Goal: Task Accomplishment & Management: Complete application form

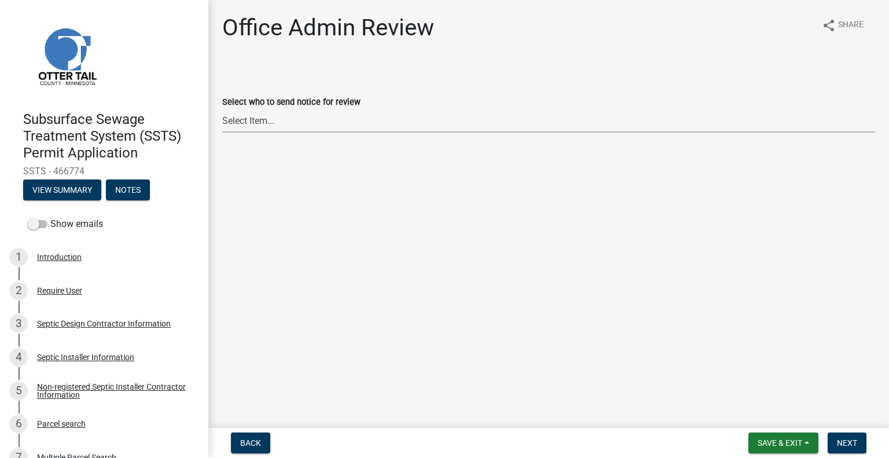
click at [289, 112] on select "Select Item... Alexis Newark (anewark@ottertailcounty.gov) Amy Busko (abusko@ot…" at bounding box center [548, 121] width 653 height 24
click at [222, 109] on select "Select Item... Alexis Newark (anewark@ottertailcounty.gov) Amy Busko (abusko@ot…" at bounding box center [548, 121] width 653 height 24
select select "587f38f5-c90e-4c12-9e10-d3e23909bbca"
click at [847, 444] on span "Next" at bounding box center [847, 442] width 20 height 9
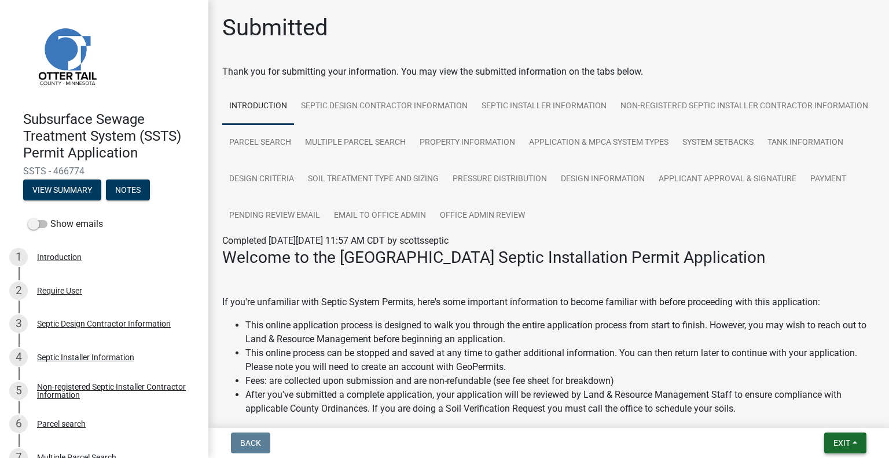
click at [825, 441] on button "Exit" at bounding box center [846, 443] width 42 height 21
click at [829, 414] on button "Save & Exit" at bounding box center [821, 413] width 93 height 28
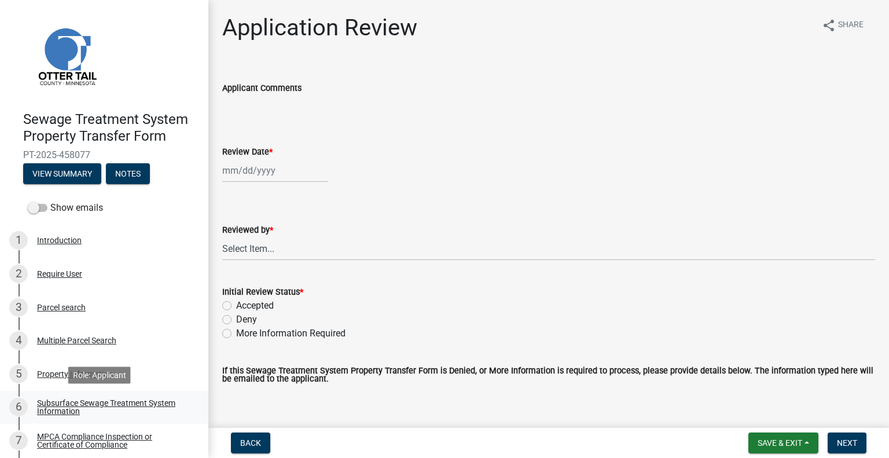
click at [107, 397] on link "6 Subsurface Sewage Treatment System Information" at bounding box center [104, 408] width 208 height 34
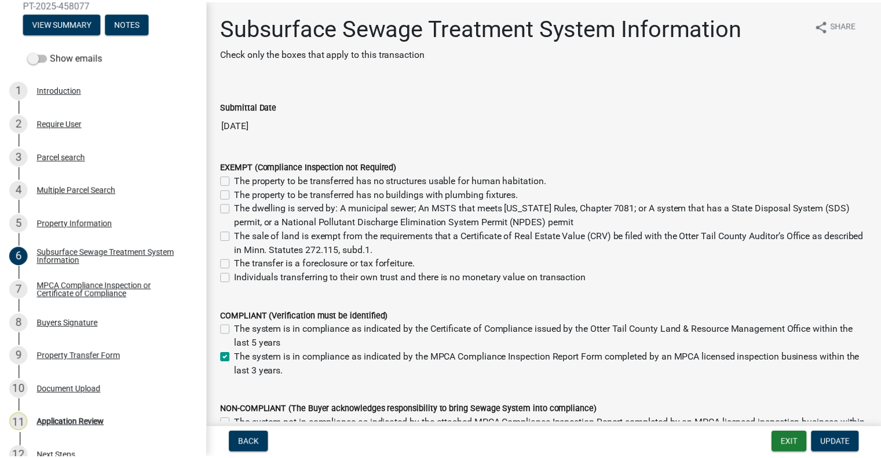
scroll to position [170, 0]
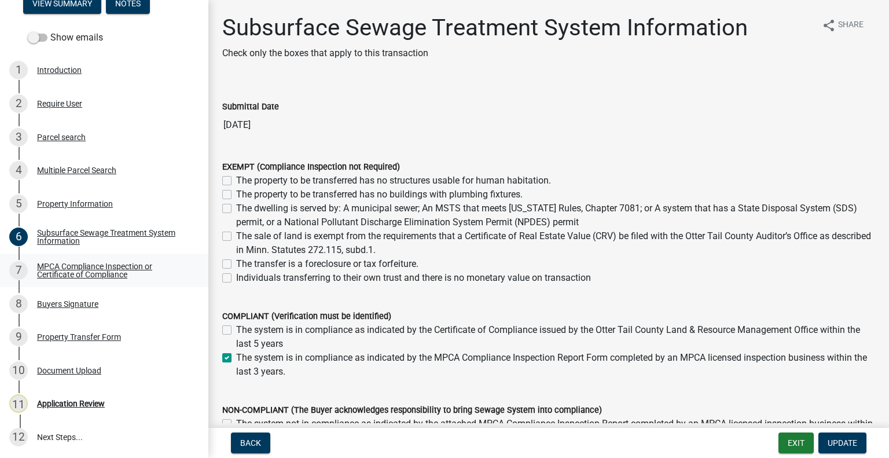
click at [125, 273] on div "MPCA Compliance Inspection or Certificate of Compliance" at bounding box center [113, 270] width 153 height 16
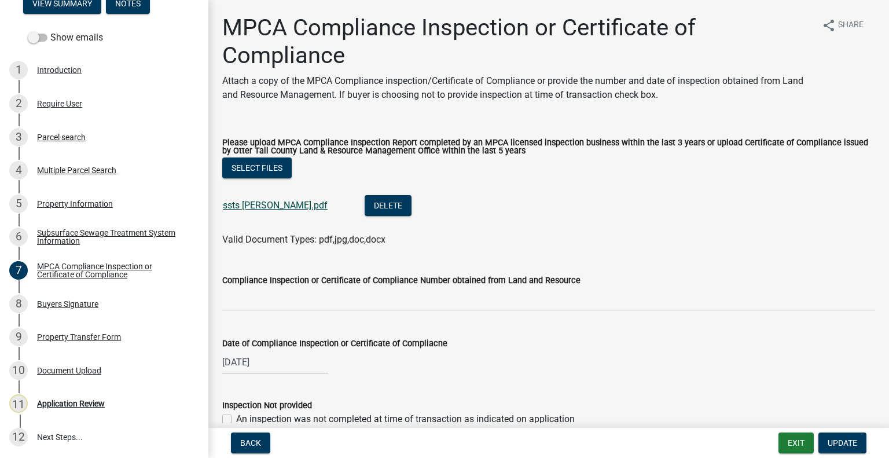
click at [237, 203] on link "ssts torgerson.pdf" at bounding box center [275, 205] width 105 height 11
click at [78, 310] on div "8 Buyers Signature" at bounding box center [99, 304] width 181 height 19
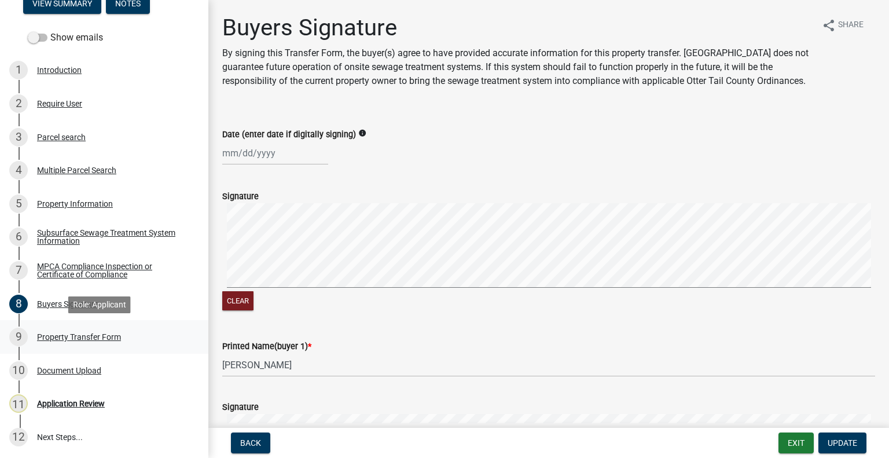
click at [104, 342] on div "9 Property Transfer Form" at bounding box center [99, 337] width 181 height 19
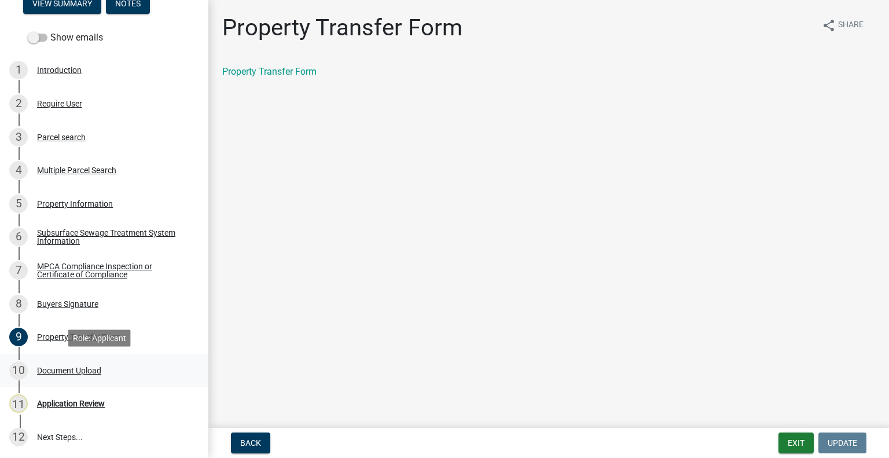
click at [100, 370] on div "Document Upload" at bounding box center [69, 371] width 64 height 8
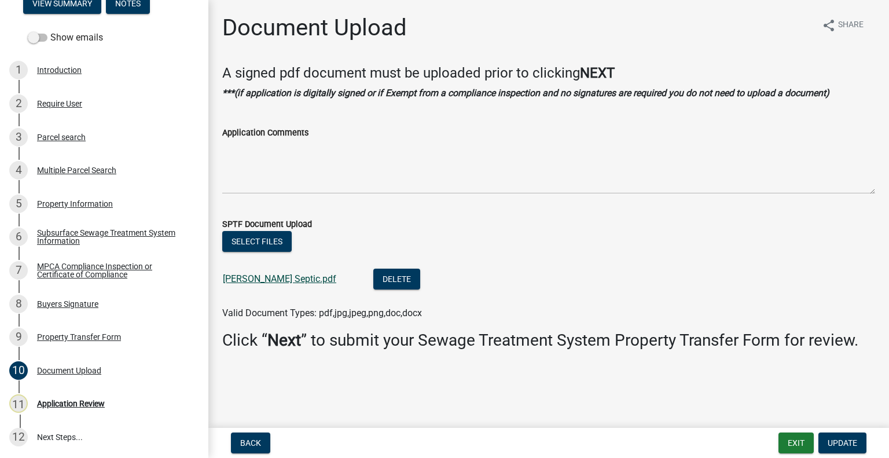
click at [266, 283] on link "Bohn Septic.pdf" at bounding box center [279, 278] width 113 height 11
click at [107, 131] on div "3 Parcel search" at bounding box center [99, 137] width 181 height 19
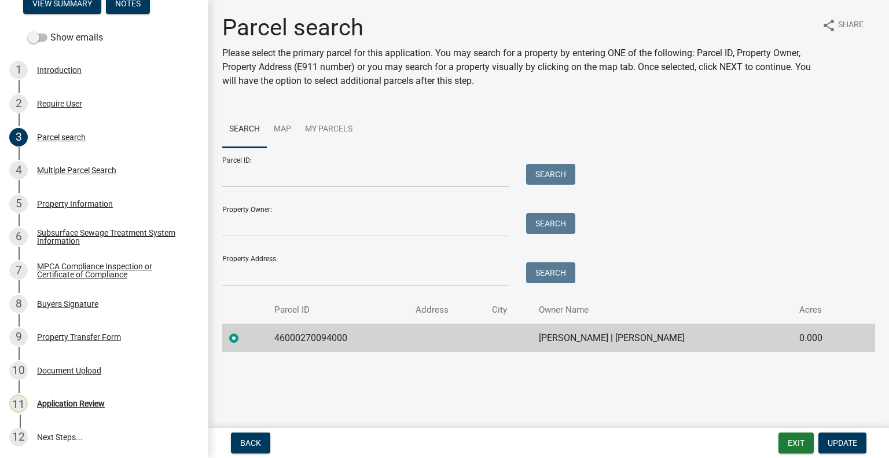
click at [312, 342] on td "46000270094000" at bounding box center [338, 338] width 141 height 28
copy td "46000270094000"
click at [100, 409] on div "11 Application Review" at bounding box center [99, 403] width 181 height 19
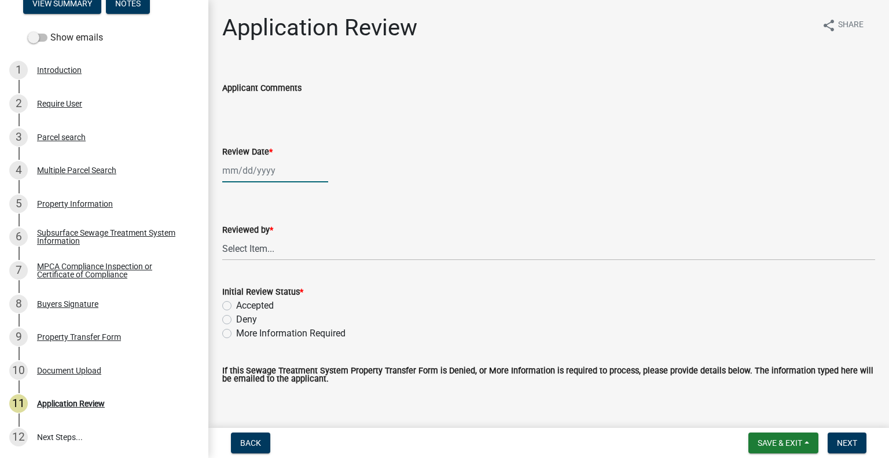
click at [276, 173] on div at bounding box center [275, 171] width 106 height 24
select select "8"
select select "2025"
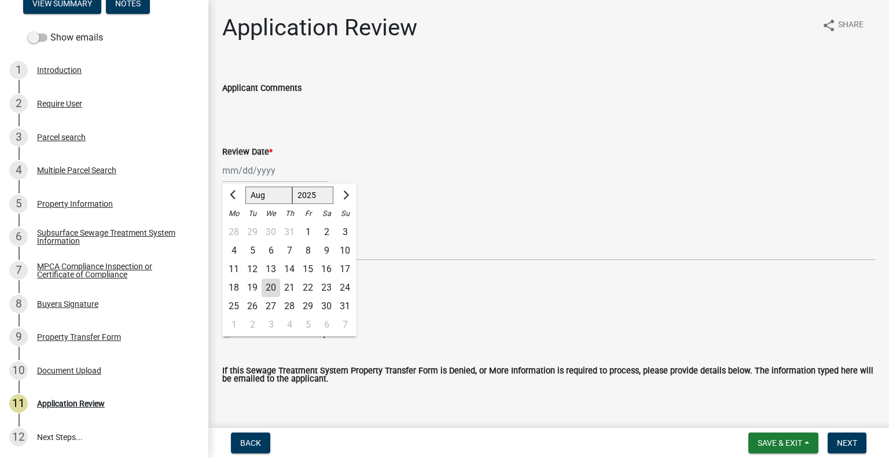
click at [270, 285] on div "20" at bounding box center [271, 288] width 19 height 19
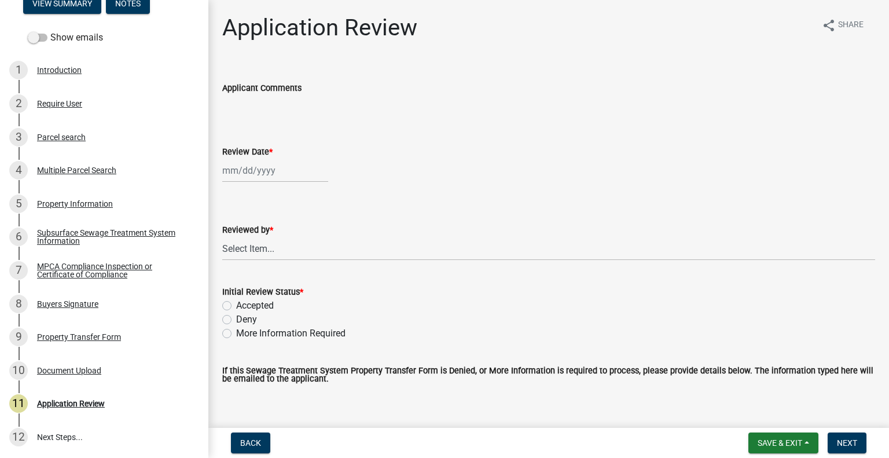
type input "[DATE]"
click at [274, 257] on select "Select Item... [PERSON_NAME] [PERSON_NAME] [PERSON_NAME] [PERSON_NAME] [PERSON_…" at bounding box center [548, 249] width 653 height 24
click at [222, 237] on select "Select Item... [PERSON_NAME] [PERSON_NAME] [PERSON_NAME] [PERSON_NAME] [PERSON_…" at bounding box center [548, 249] width 653 height 24
select select "2217fab6-25d2-4df2-8e35-18ddd05e0fe8"
click at [261, 306] on label "Accepted" at bounding box center [255, 306] width 38 height 14
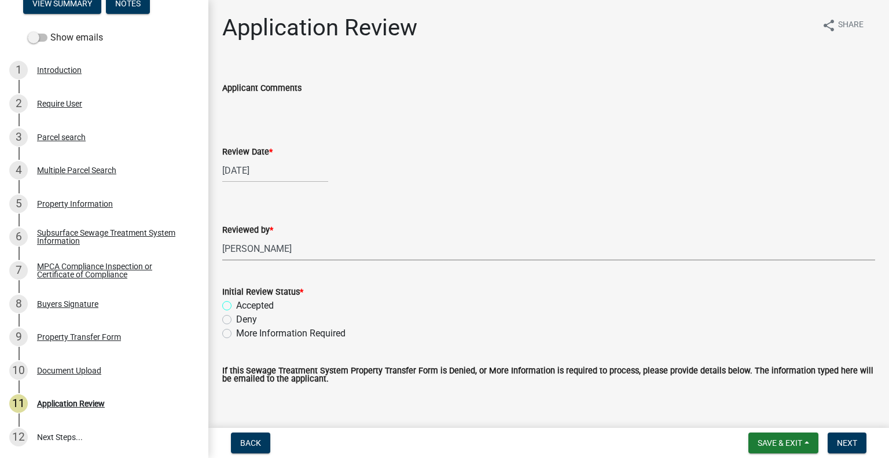
click at [244, 306] on input "Accepted" at bounding box center [240, 303] width 8 height 8
radio input "true"
click at [841, 444] on span "Next" at bounding box center [847, 442] width 20 height 9
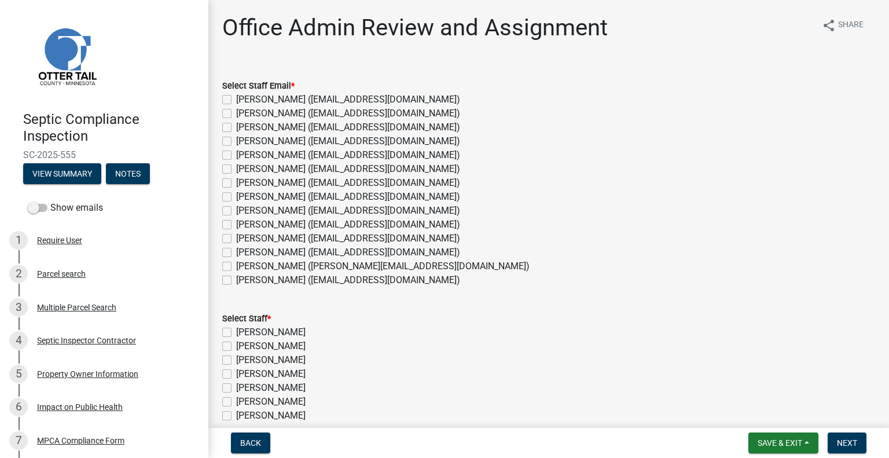
click at [284, 252] on label "[PERSON_NAME] ([EMAIL_ADDRESS][DOMAIN_NAME])" at bounding box center [348, 253] width 224 height 14
click at [244, 252] on input "[PERSON_NAME] ([EMAIL_ADDRESS][DOMAIN_NAME])" at bounding box center [240, 250] width 8 height 8
checkbox input "true"
checkbox input "false"
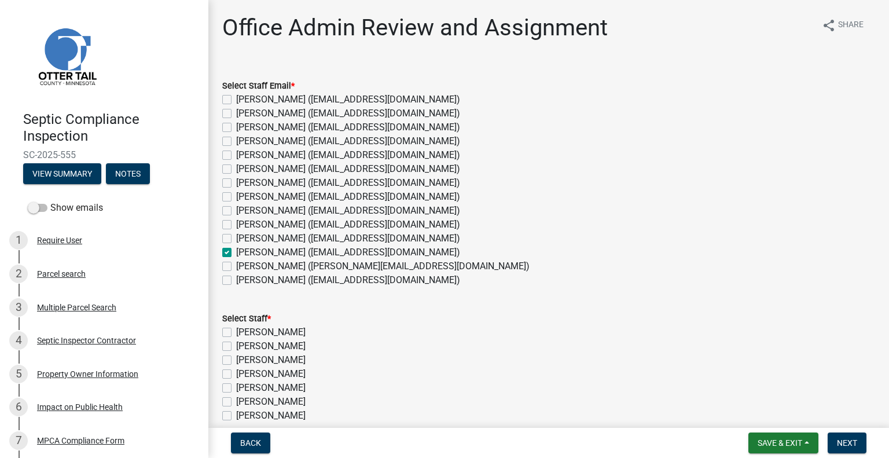
checkbox input "false"
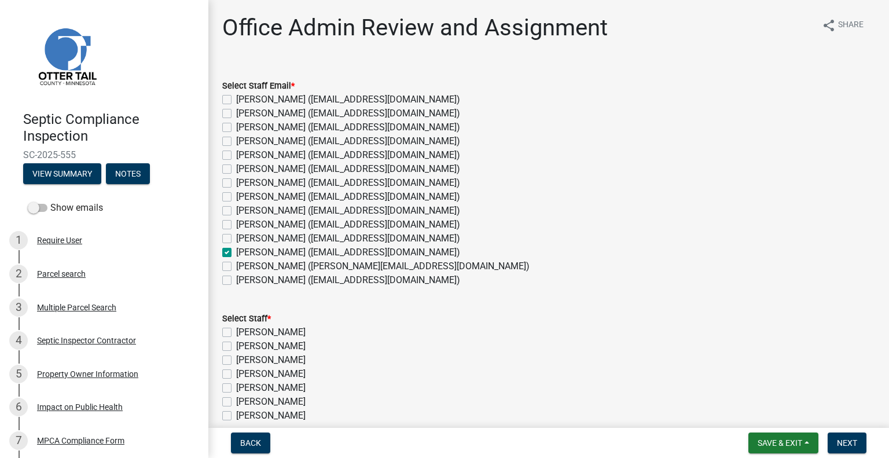
checkbox input "false"
checkbox input "true"
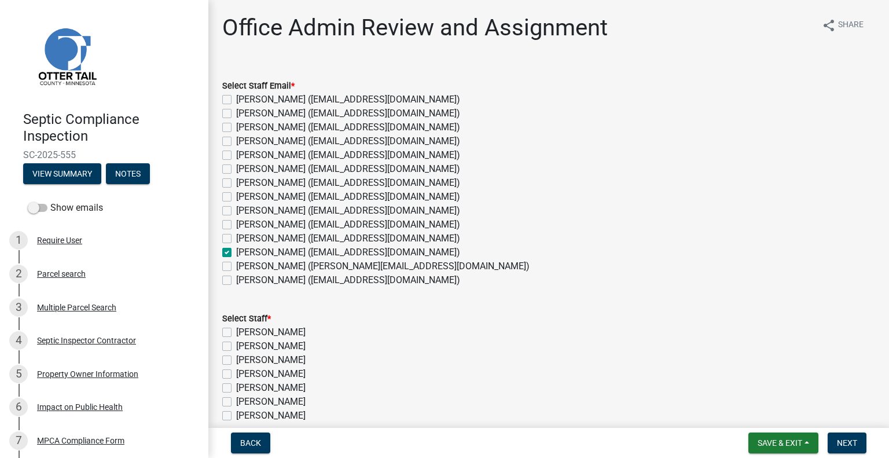
checkbox input "false"
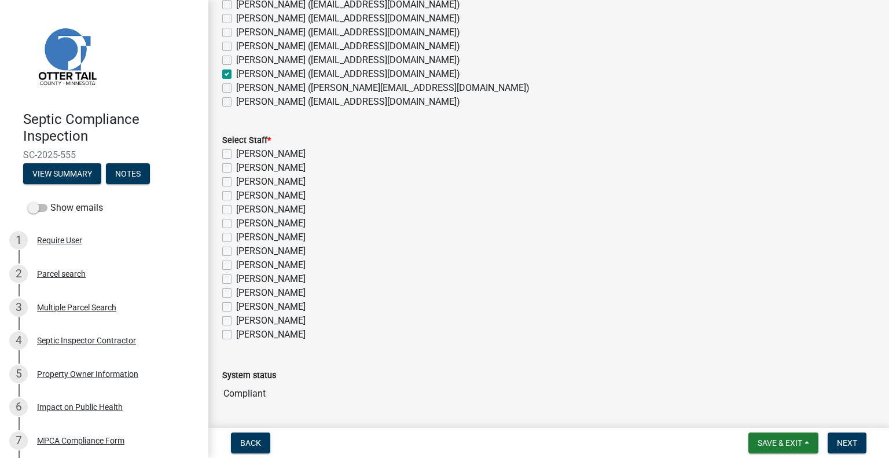
scroll to position [214, 0]
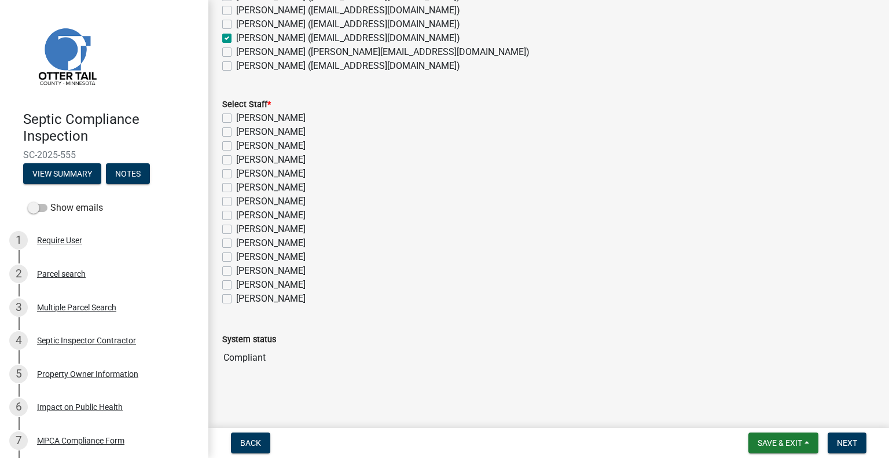
click at [276, 270] on label "[PERSON_NAME]" at bounding box center [270, 271] width 69 height 14
click at [244, 270] on input "[PERSON_NAME]" at bounding box center [240, 268] width 8 height 8
checkbox input "true"
checkbox input "false"
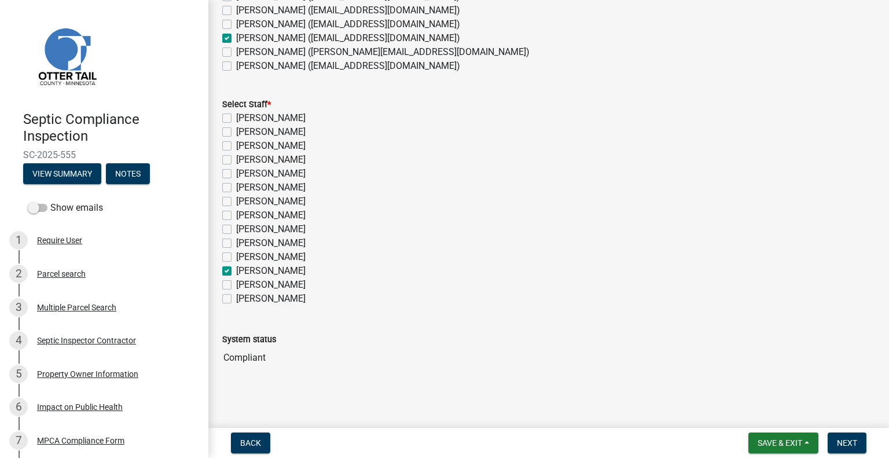
checkbox input "false"
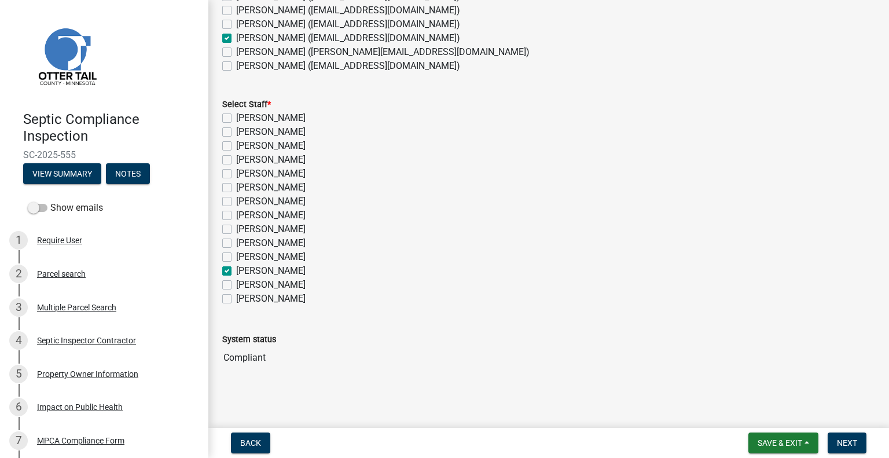
checkbox input "false"
checkbox input "true"
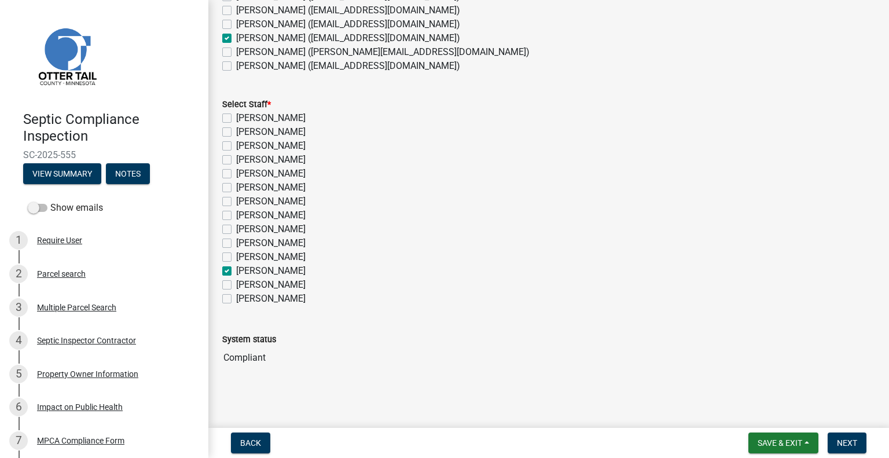
checkbox input "false"
click at [840, 435] on button "Next" at bounding box center [847, 443] width 39 height 21
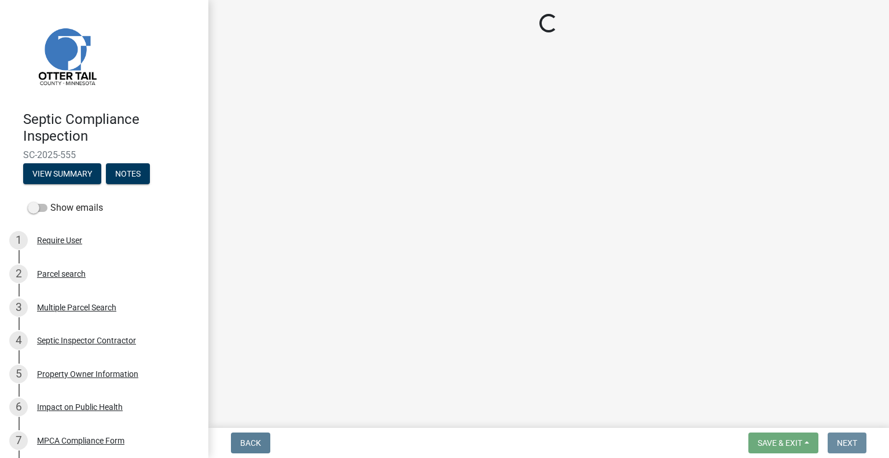
scroll to position [0, 0]
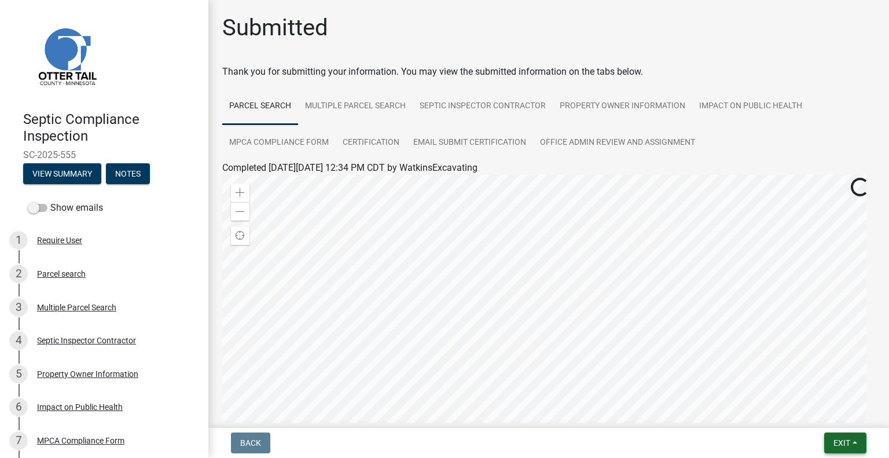
click at [843, 438] on span "Exit" at bounding box center [842, 442] width 17 height 9
click at [808, 410] on button "Save & Exit" at bounding box center [821, 413] width 93 height 28
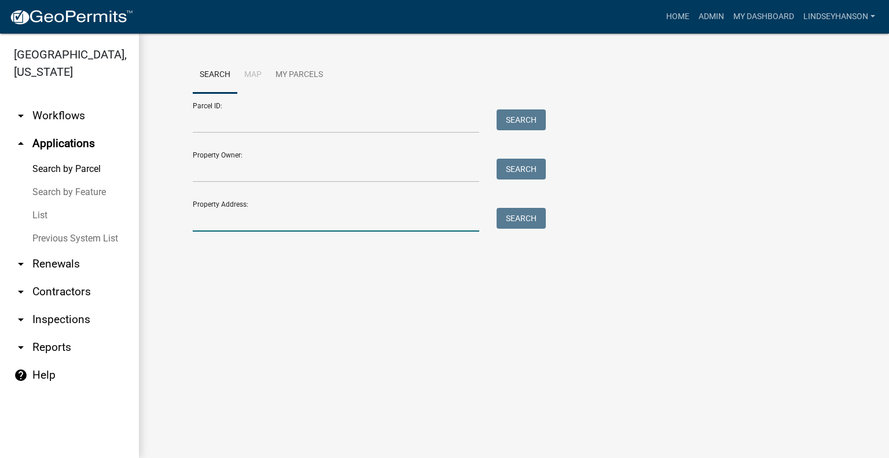
click at [299, 213] on input "Property Address:" at bounding box center [336, 220] width 287 height 24
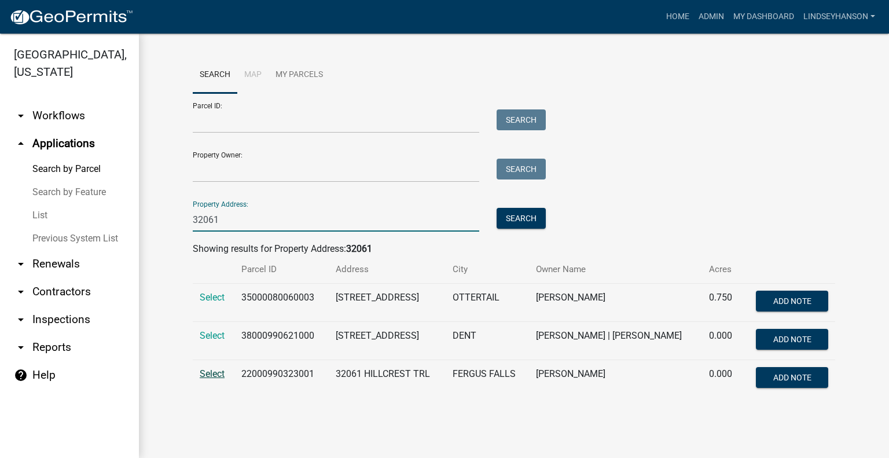
type input "32061"
click at [208, 373] on span "Select" at bounding box center [212, 373] width 25 height 11
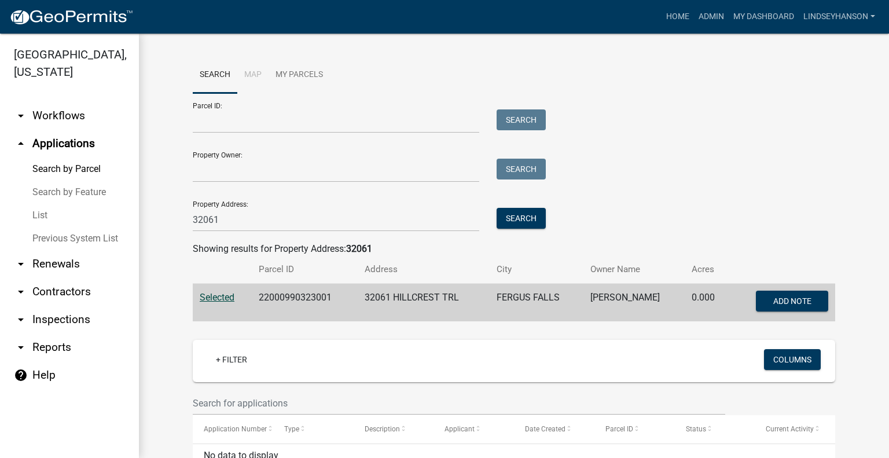
click at [268, 299] on td "22000990323001" at bounding box center [305, 303] width 106 height 38
copy td "22000990323001"
click at [74, 124] on link "arrow_drop_down Workflows" at bounding box center [69, 116] width 139 height 28
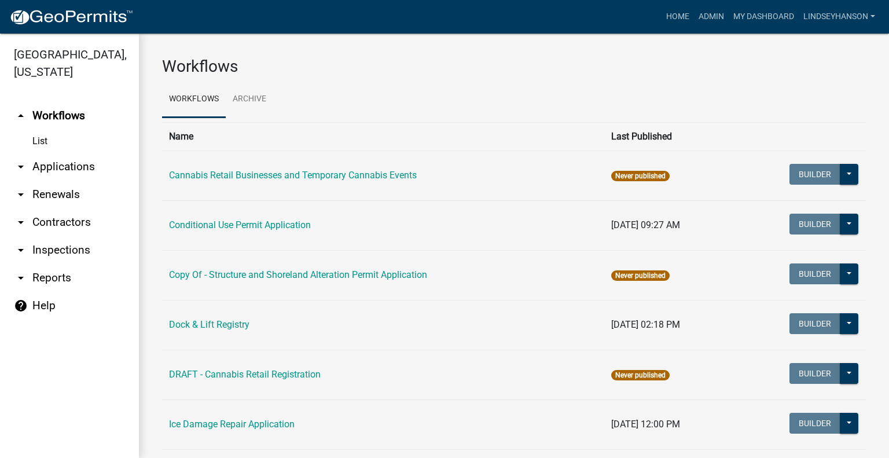
click at [68, 166] on link "arrow_drop_down Applications" at bounding box center [69, 167] width 139 height 28
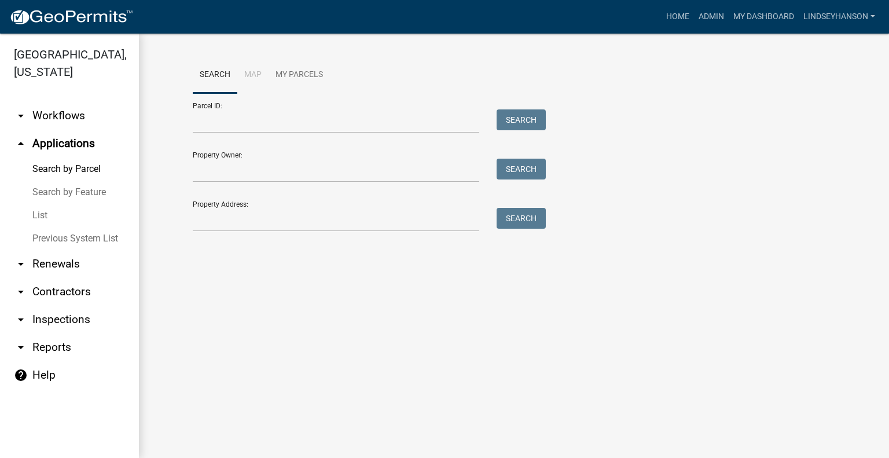
click at [91, 122] on link "arrow_drop_down Workflows" at bounding box center [69, 116] width 139 height 28
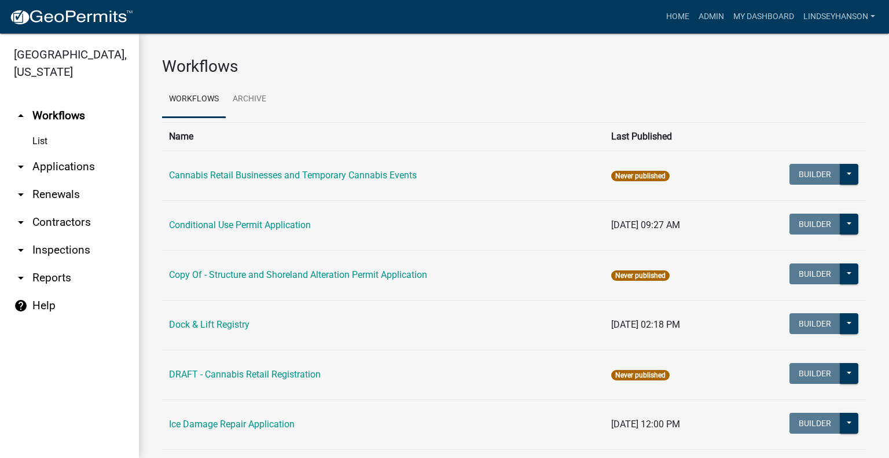
click at [83, 169] on link "arrow_drop_down Applications" at bounding box center [69, 167] width 139 height 28
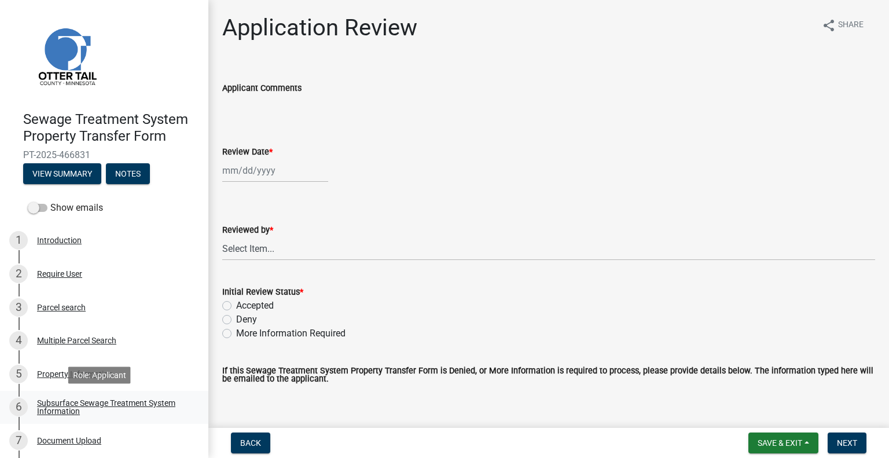
click at [150, 399] on div "Subsurface Sewage Treatment System Information" at bounding box center [113, 407] width 153 height 16
click at [151, 406] on div "Subsurface Sewage Treatment System Information" at bounding box center [113, 407] width 153 height 16
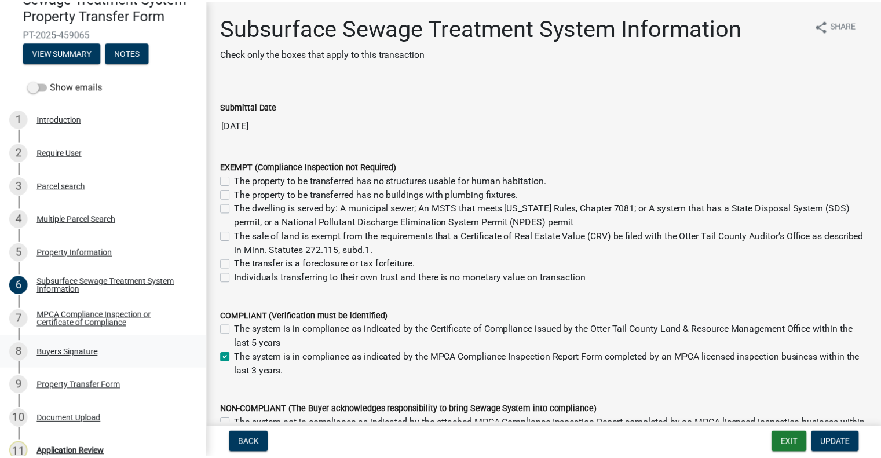
scroll to position [165, 0]
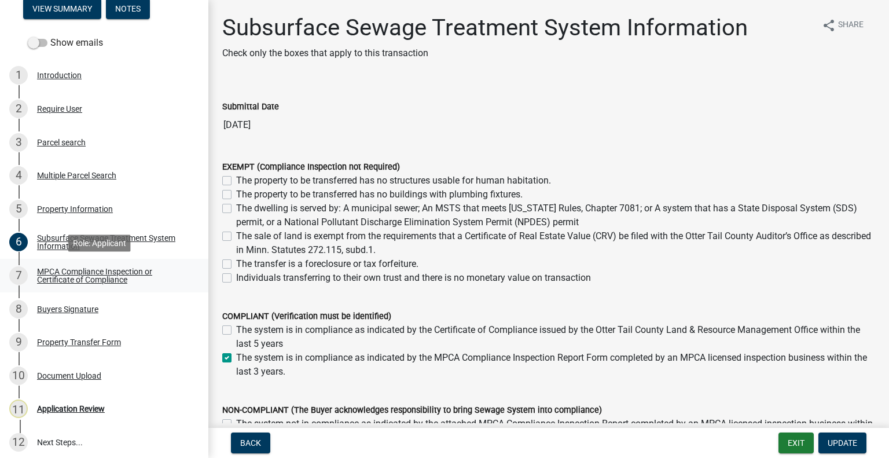
click at [109, 283] on div "MPCA Compliance Inspection or Certificate of Compliance" at bounding box center [113, 276] width 153 height 16
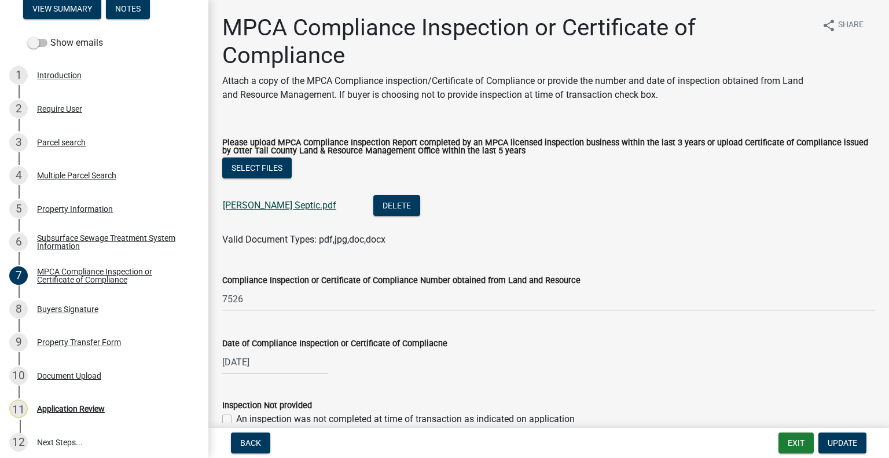
click at [279, 208] on link "[PERSON_NAME] Septic.pdf" at bounding box center [279, 205] width 113 height 11
click at [92, 344] on div "Property Transfer Form" at bounding box center [79, 342] width 84 height 8
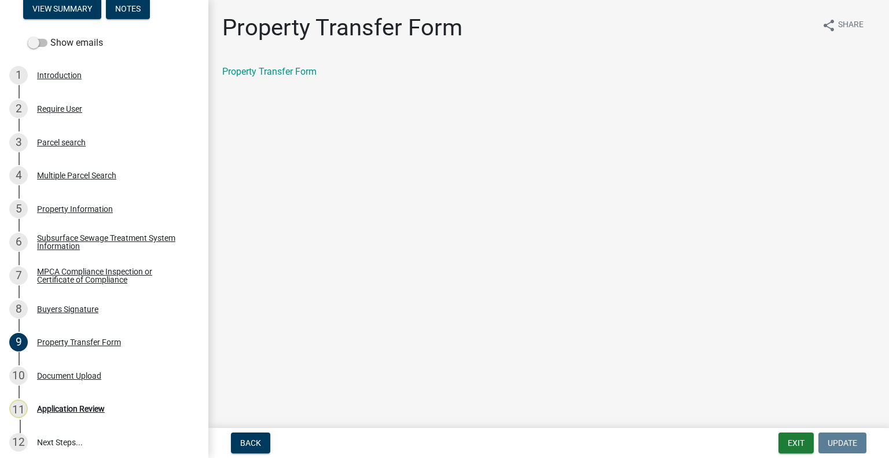
click at [74, 316] on div "8 Buyers Signature" at bounding box center [99, 309] width 181 height 19
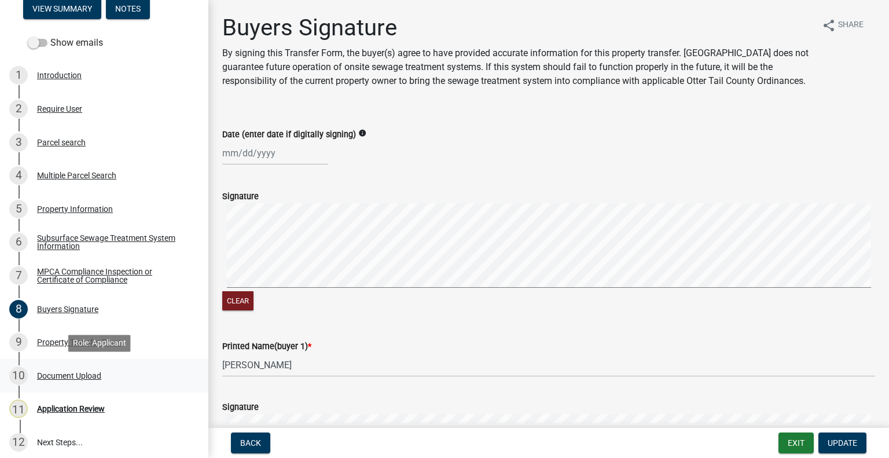
click at [83, 368] on div "10 Document Upload" at bounding box center [99, 376] width 181 height 19
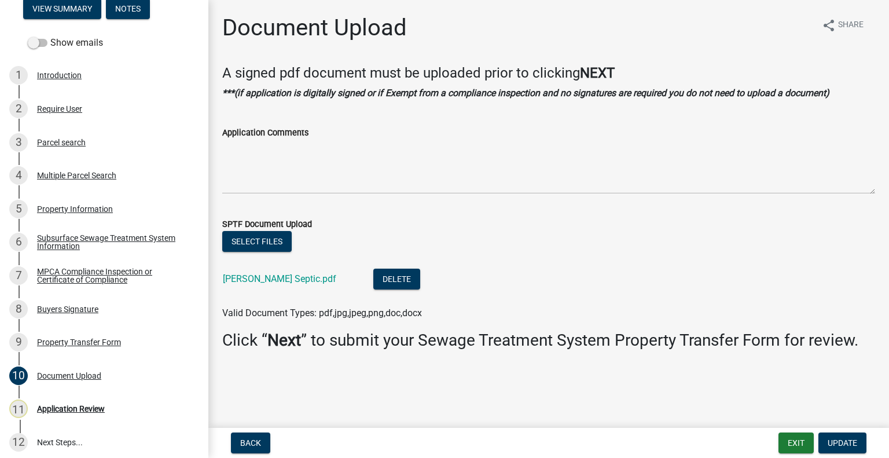
click at [259, 284] on link "[PERSON_NAME] Septic.pdf" at bounding box center [279, 278] width 113 height 11
click at [85, 136] on div "3 Parcel search" at bounding box center [99, 142] width 181 height 19
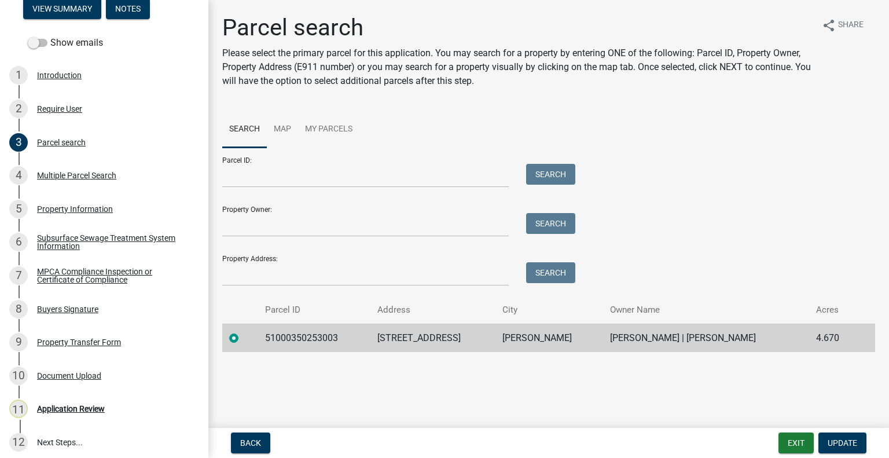
click at [306, 338] on td "51000350253003" at bounding box center [314, 338] width 112 height 28
copy td "51000350253003"
click at [71, 409] on div "Application Review" at bounding box center [71, 409] width 68 height 8
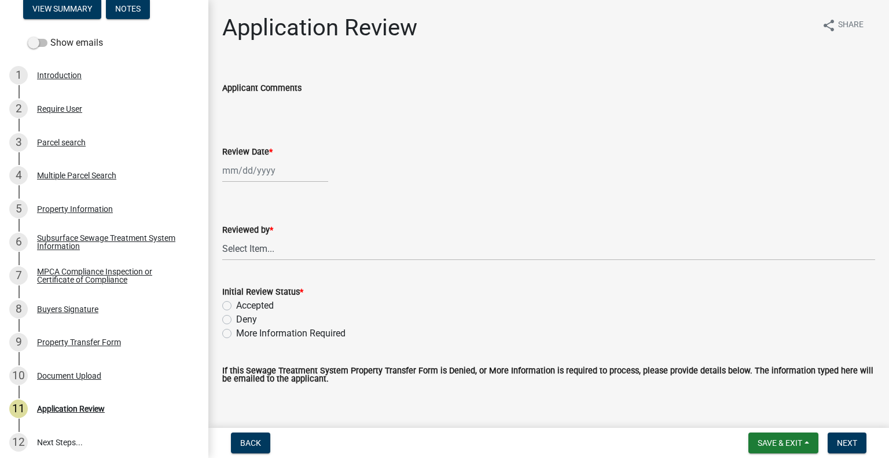
select select "8"
select select "2025"
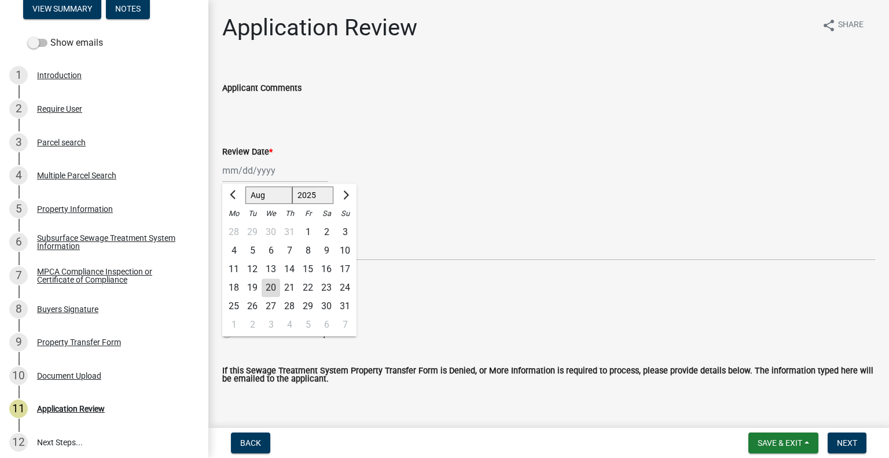
click at [254, 169] on div "[PERSON_NAME] Feb Mar Apr [PERSON_NAME][DATE] Oct Nov [DATE] 1526 1527 1528 152…" at bounding box center [275, 171] width 106 height 24
click at [271, 290] on div "20" at bounding box center [271, 288] width 19 height 19
type input "[DATE]"
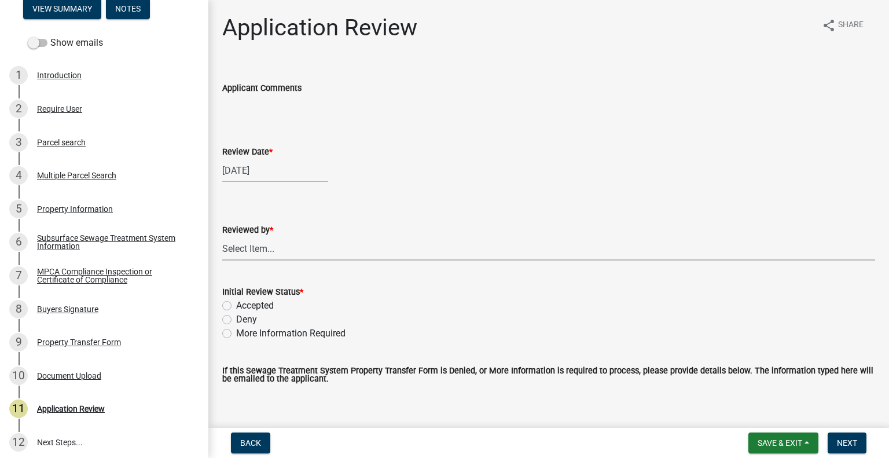
click at [281, 246] on select "Select Item... [PERSON_NAME] [PERSON_NAME] [PERSON_NAME] [PERSON_NAME] [PERSON_…" at bounding box center [548, 249] width 653 height 24
click at [222, 237] on select "Select Item... [PERSON_NAME] [PERSON_NAME] [PERSON_NAME] [PERSON_NAME] [PERSON_…" at bounding box center [548, 249] width 653 height 24
select select "2217fab6-25d2-4df2-8e35-18ddd05e0fe8"
click at [256, 306] on label "Accepted" at bounding box center [255, 306] width 38 height 14
click at [244, 306] on input "Accepted" at bounding box center [240, 303] width 8 height 8
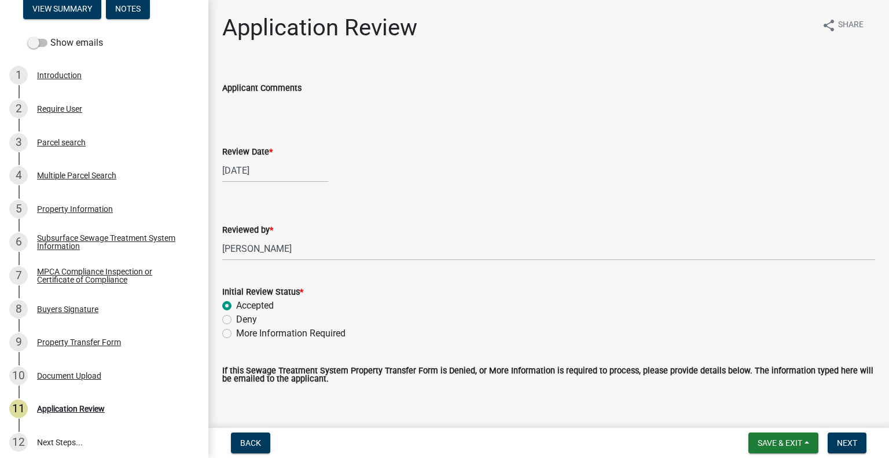
radio input "true"
drag, startPoint x: 849, startPoint y: 443, endPoint x: 885, endPoint y: 412, distance: 47.6
click at [849, 444] on span "Next" at bounding box center [847, 442] width 20 height 9
